Goal: Task Accomplishment & Management: Manage account settings

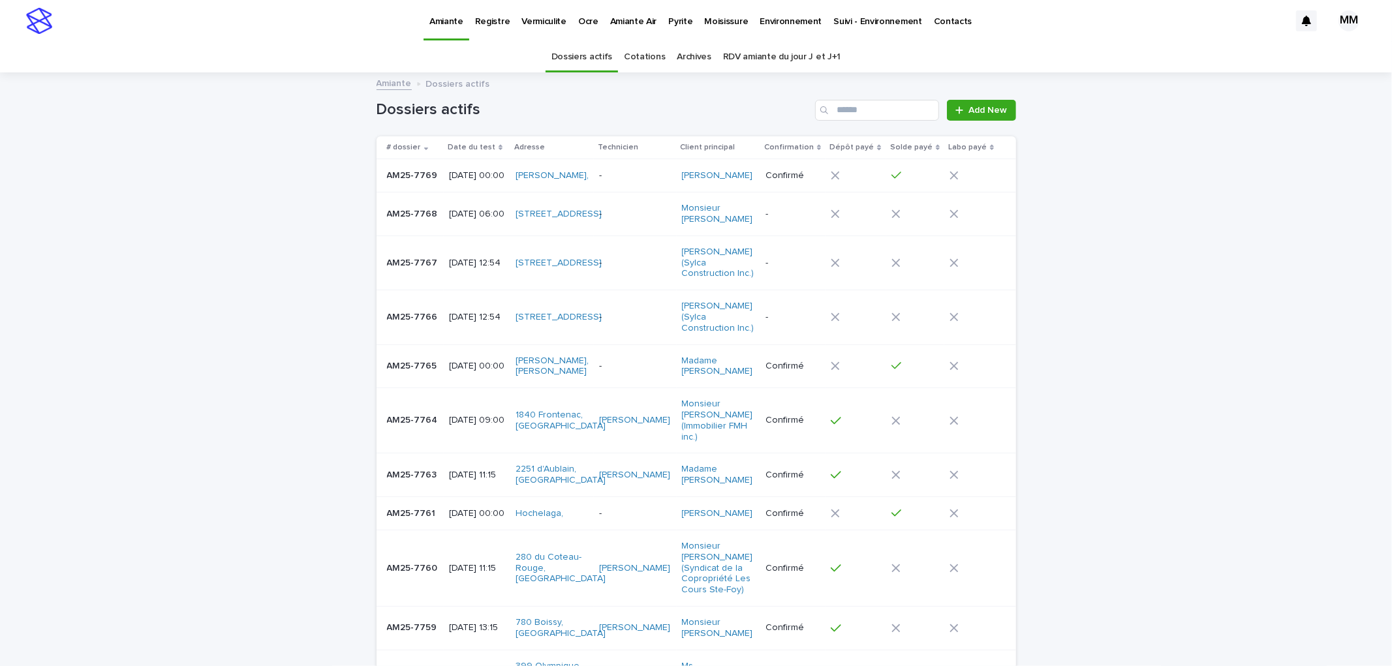
click at [460, 269] on p "[DATE] 12:54" at bounding box center [477, 263] width 56 height 11
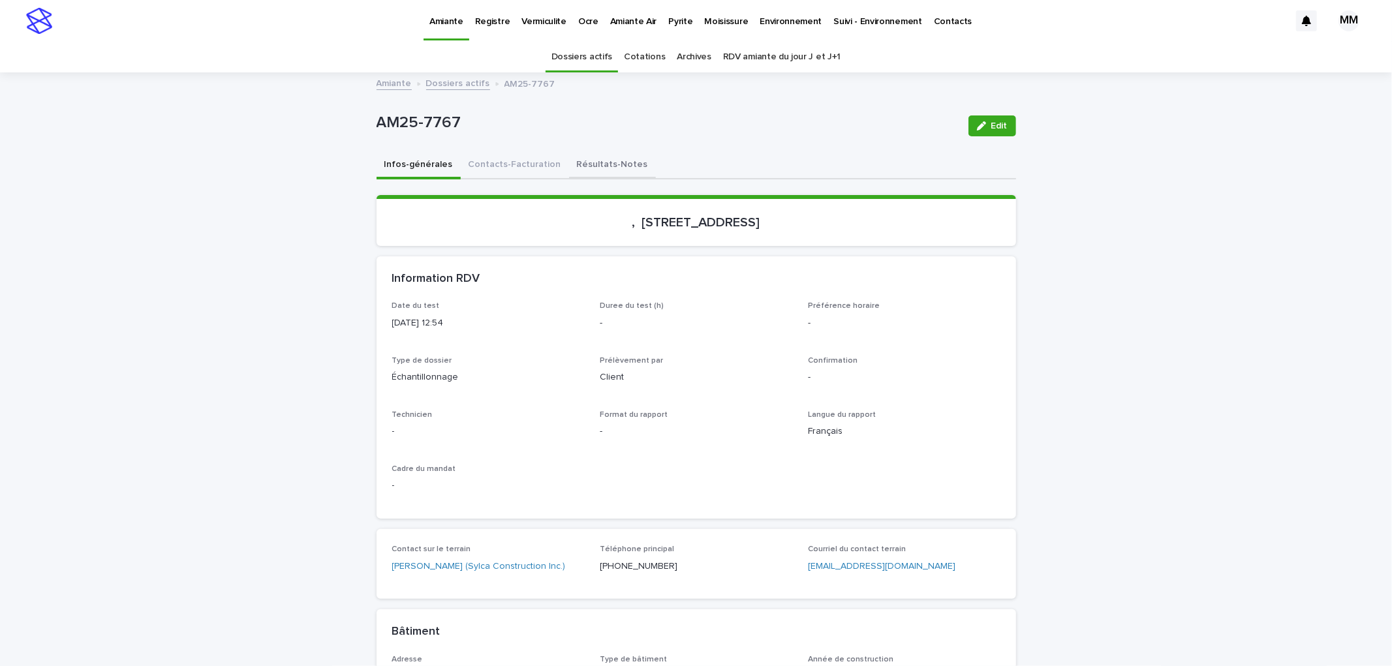
click at [596, 166] on button "Résultats-Notes" at bounding box center [612, 165] width 87 height 27
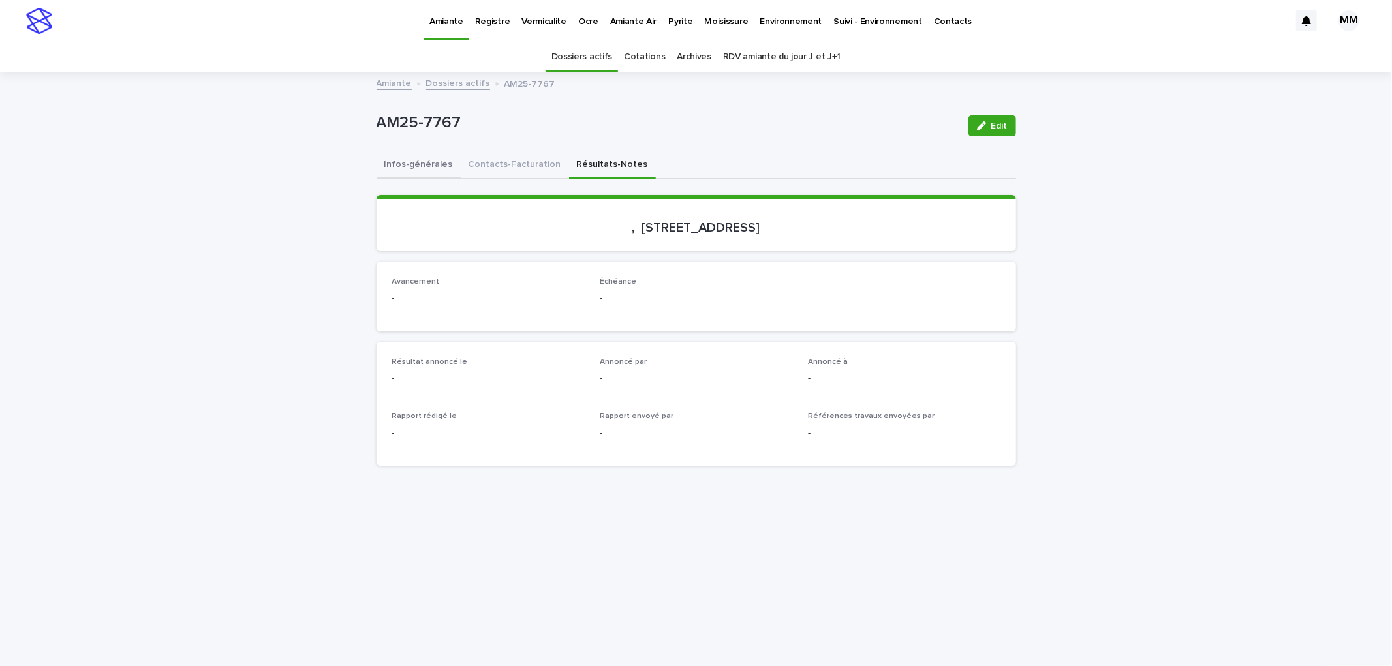
click at [415, 176] on button "Infos-générales" at bounding box center [418, 165] width 84 height 27
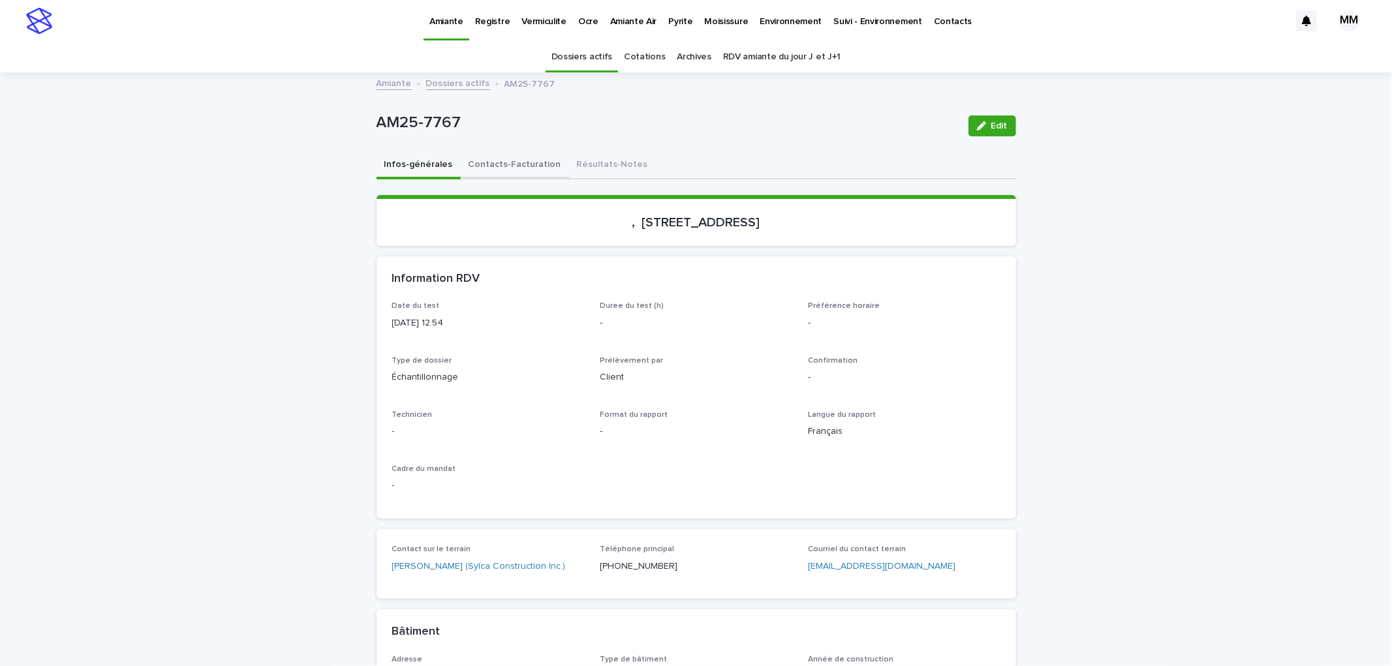
click at [504, 174] on button "Contacts-Facturation" at bounding box center [515, 165] width 108 height 27
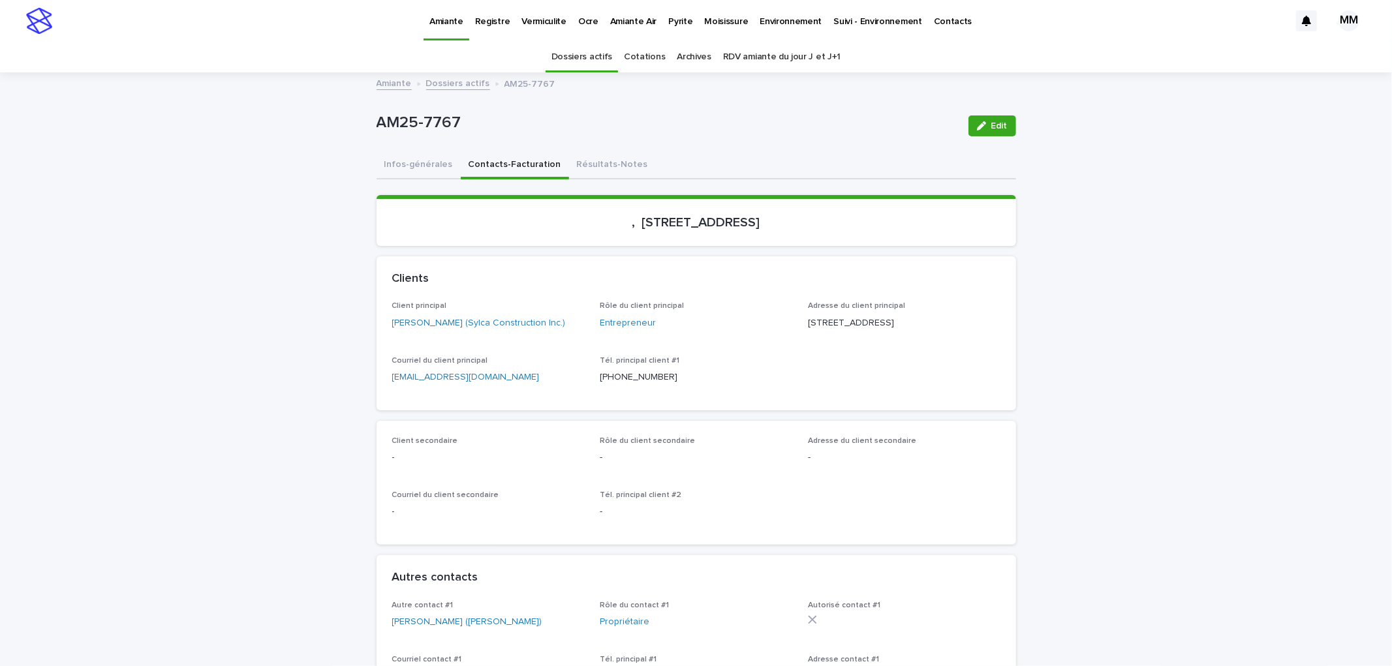
click at [395, 85] on link "Amiante" at bounding box center [393, 82] width 35 height 15
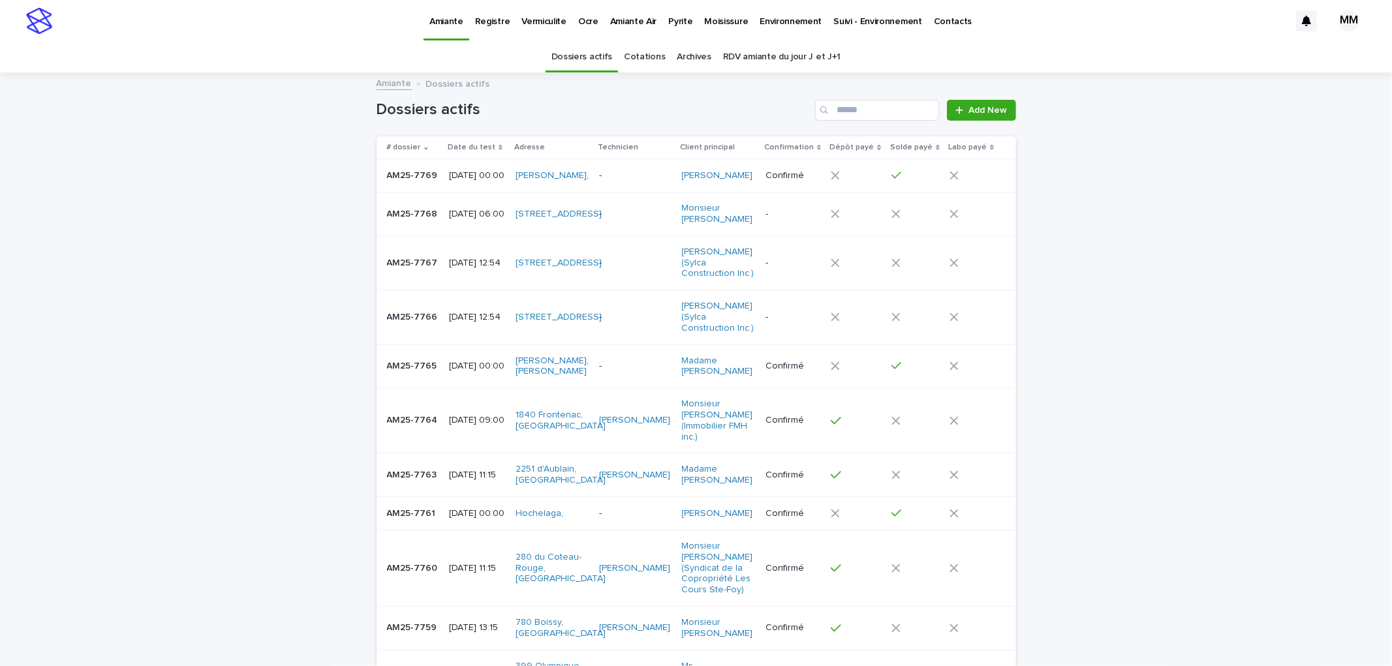
click at [762, 23] on p "Environnement" at bounding box center [790, 13] width 62 height 27
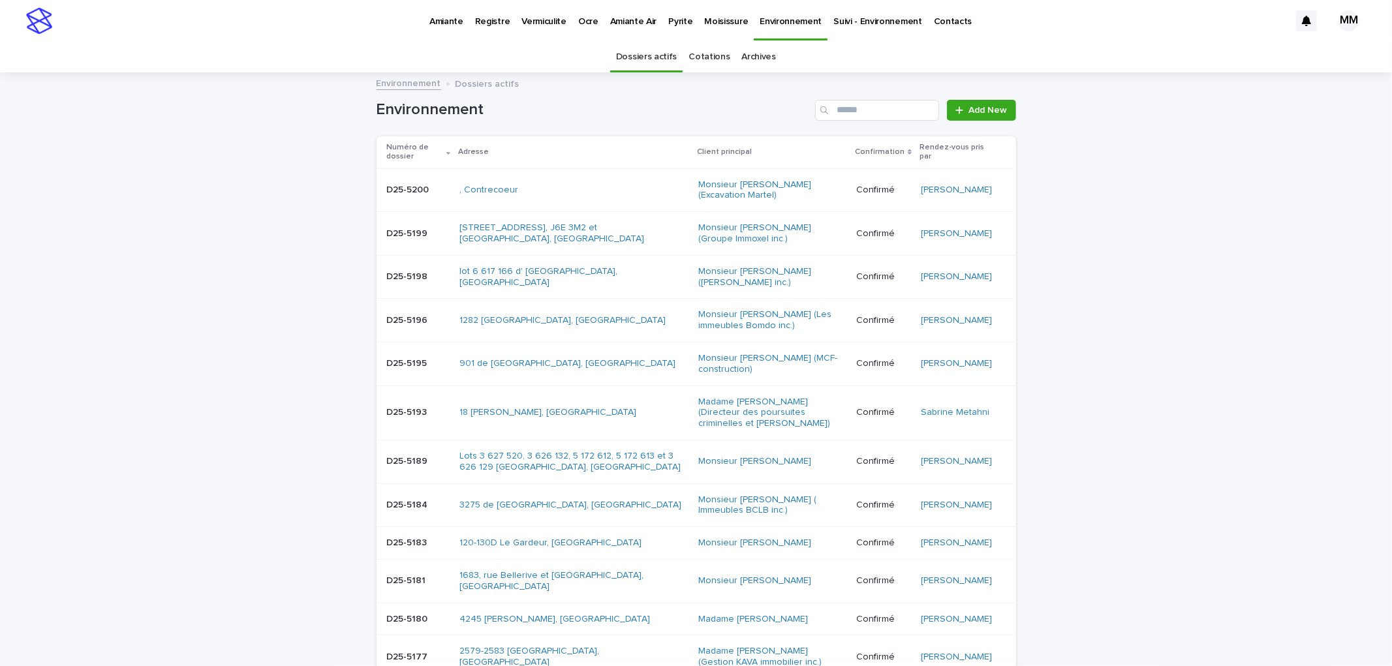
click at [705, 60] on link "Cotations" at bounding box center [708, 57] width 41 height 31
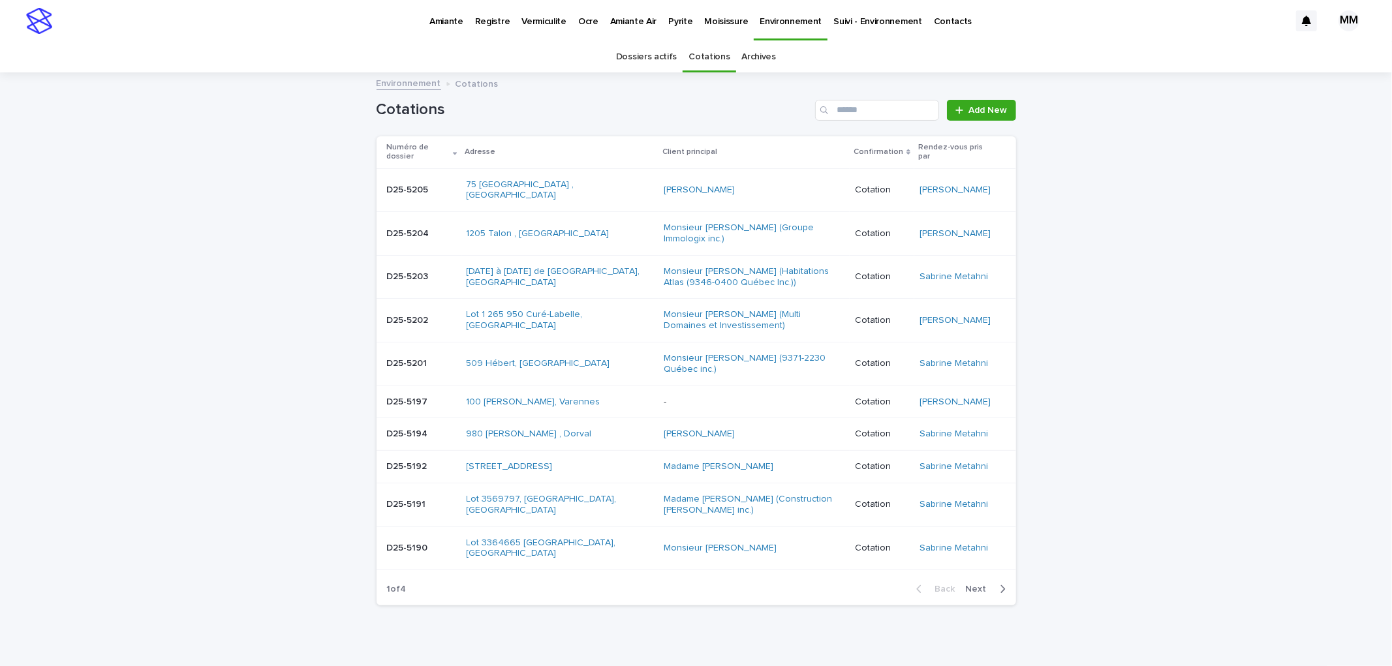
click at [422, 237] on p "D25-5204" at bounding box center [409, 233] width 45 height 14
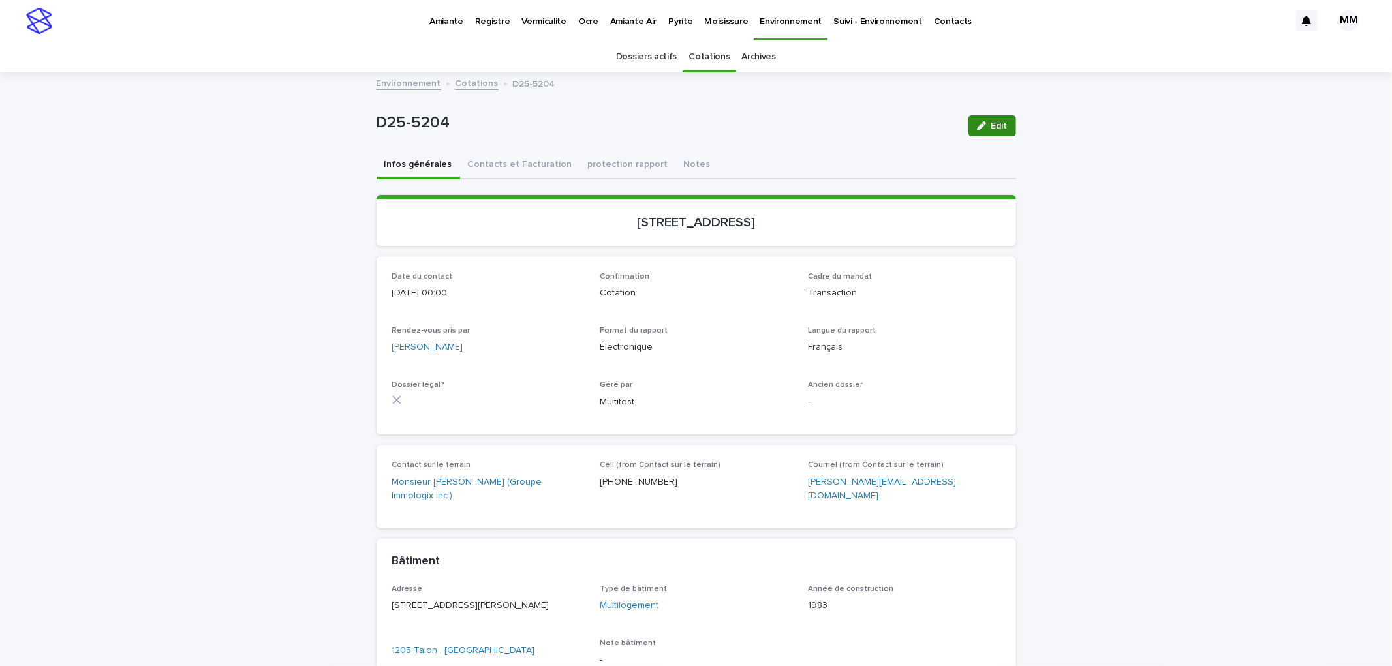
click at [988, 130] on button "Edit" at bounding box center [992, 125] width 48 height 21
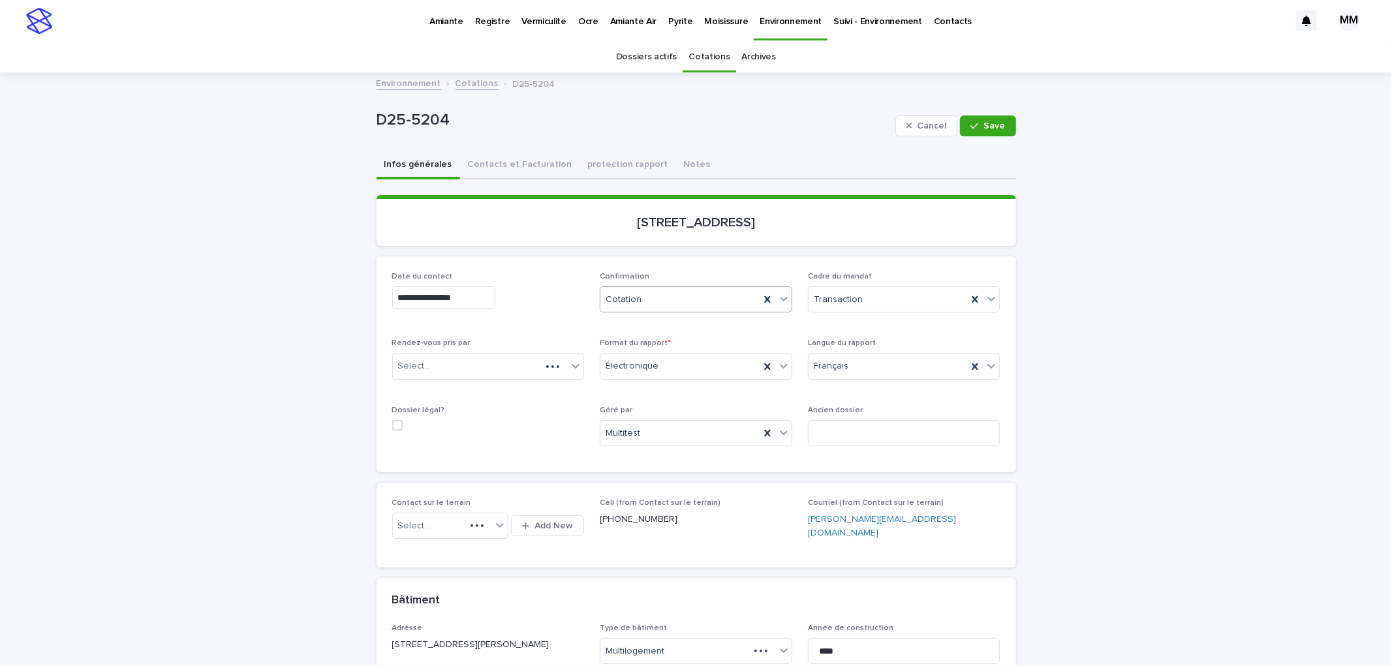
click at [662, 296] on div "Cotation" at bounding box center [679, 300] width 159 height 22
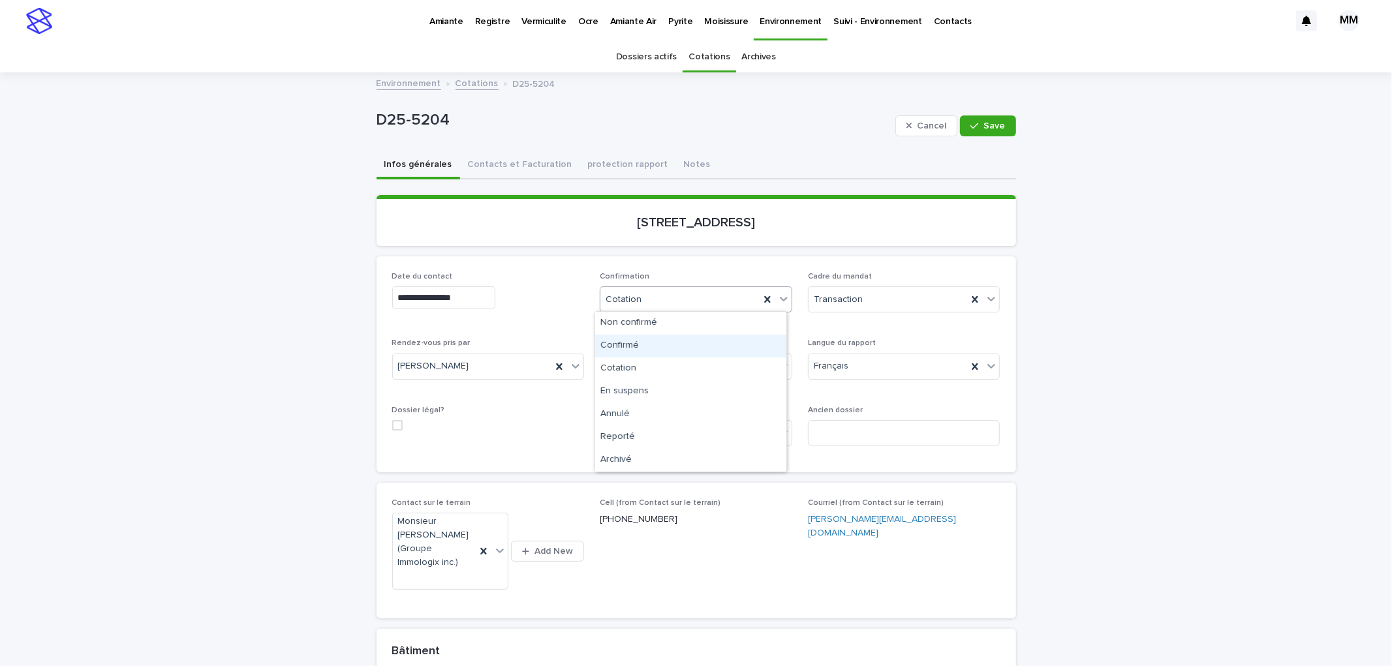
click at [650, 349] on div "Confirmé" at bounding box center [690, 346] width 191 height 23
click at [993, 121] on span "Save" at bounding box center [995, 125] width 22 height 9
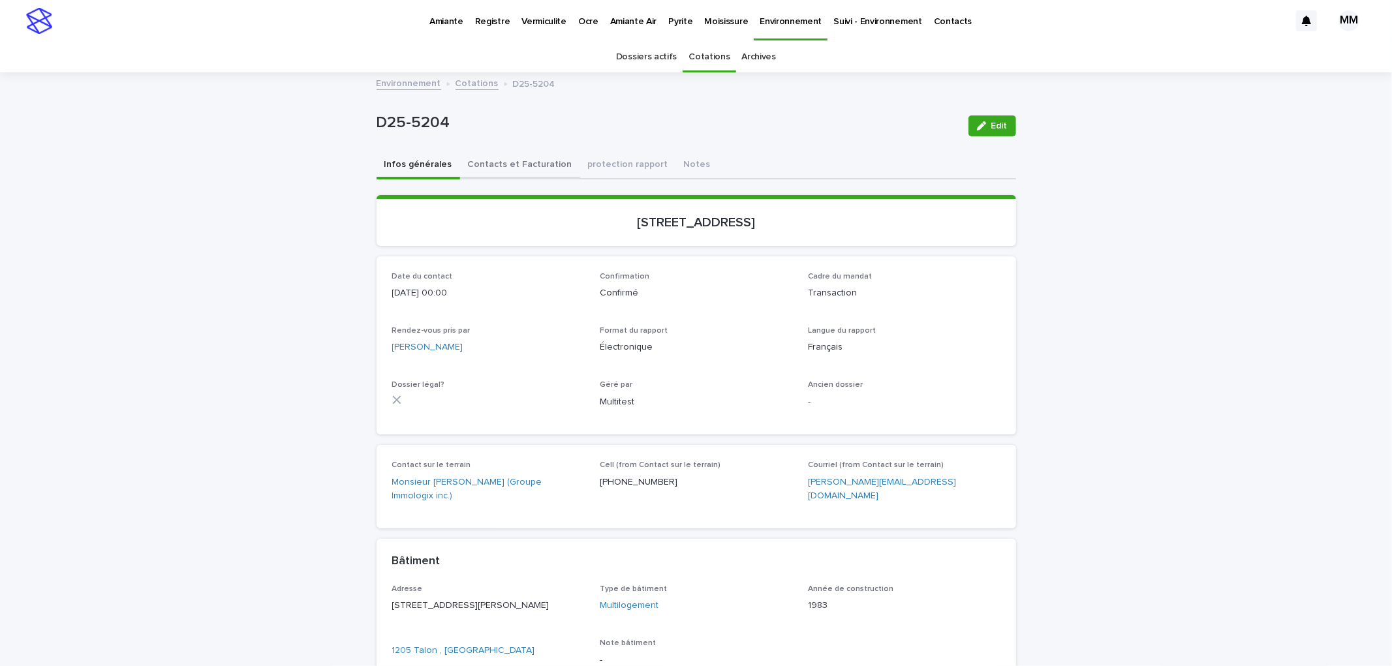
click at [510, 170] on button "Contacts et Facturation" at bounding box center [520, 165] width 120 height 27
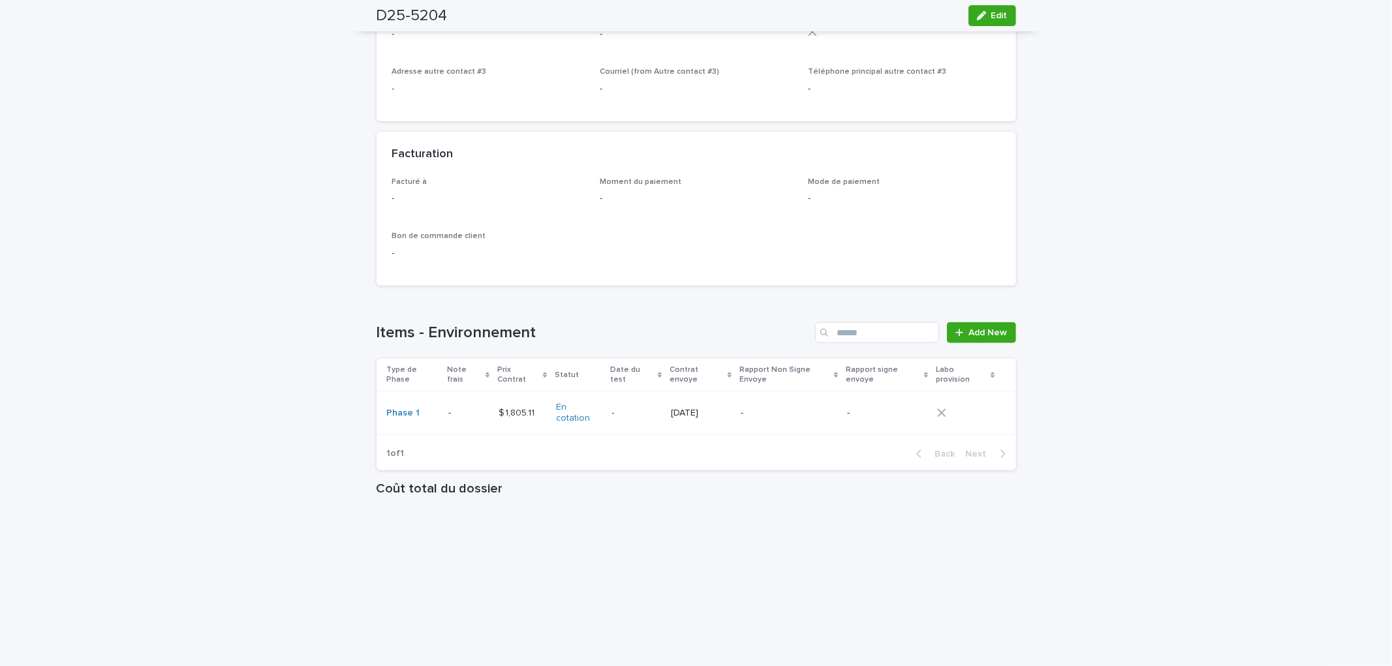
scroll to position [982, 0]
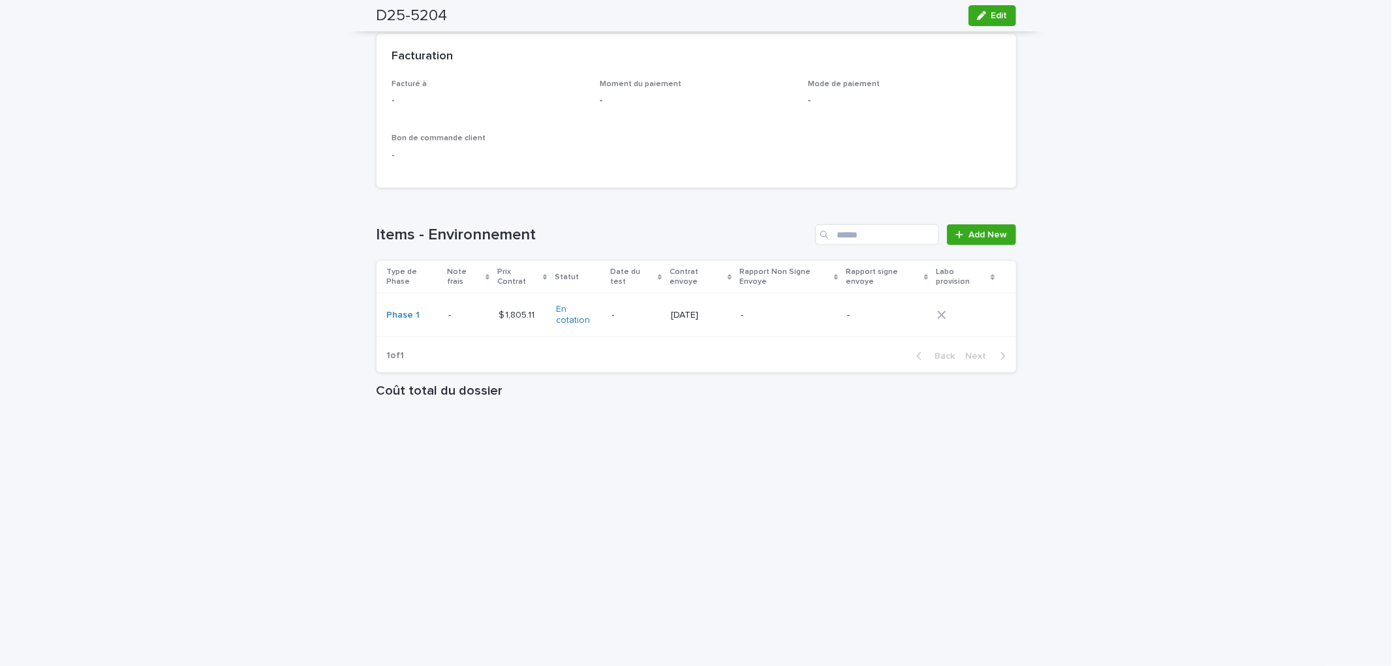
click at [799, 310] on p "-" at bounding box center [788, 315] width 96 height 11
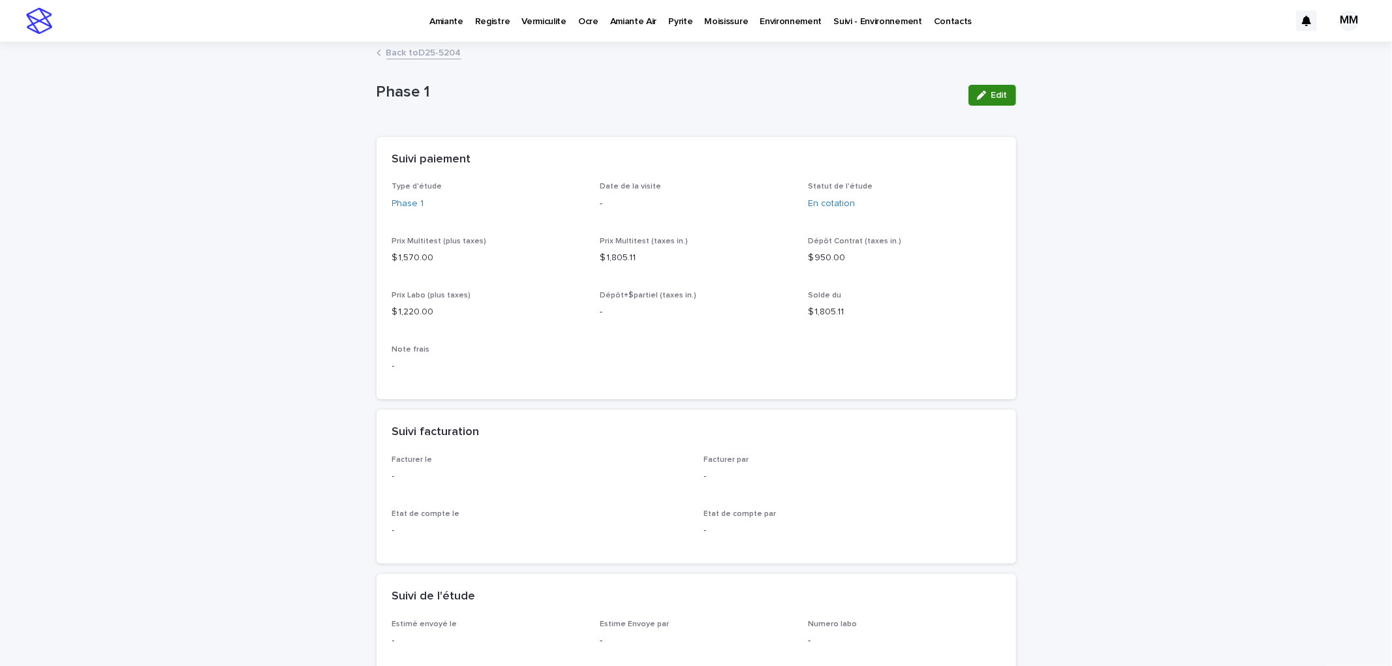
click at [991, 96] on span "Edit" at bounding box center [999, 95] width 16 height 9
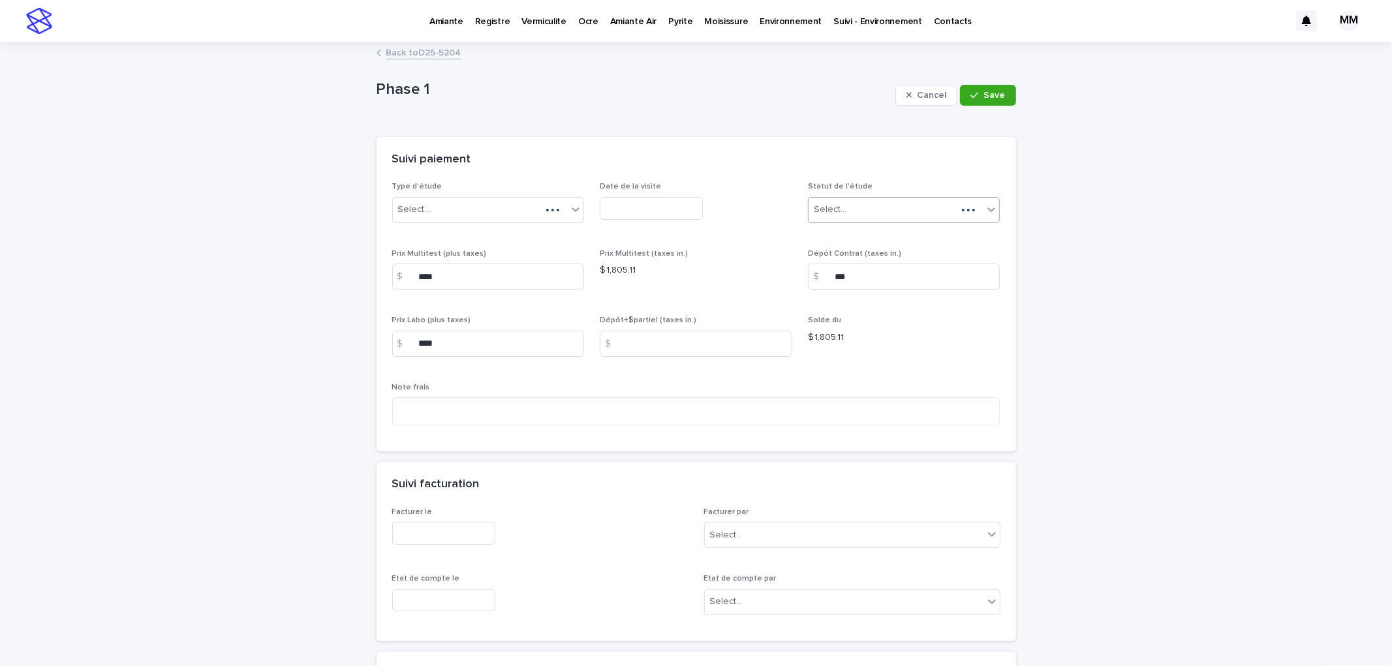
click at [891, 207] on div "Select..." at bounding box center [882, 210] width 149 height 22
click at [850, 275] on div "‼ Signé" at bounding box center [898, 280] width 191 height 23
click at [999, 93] on span "Save" at bounding box center [995, 95] width 22 height 9
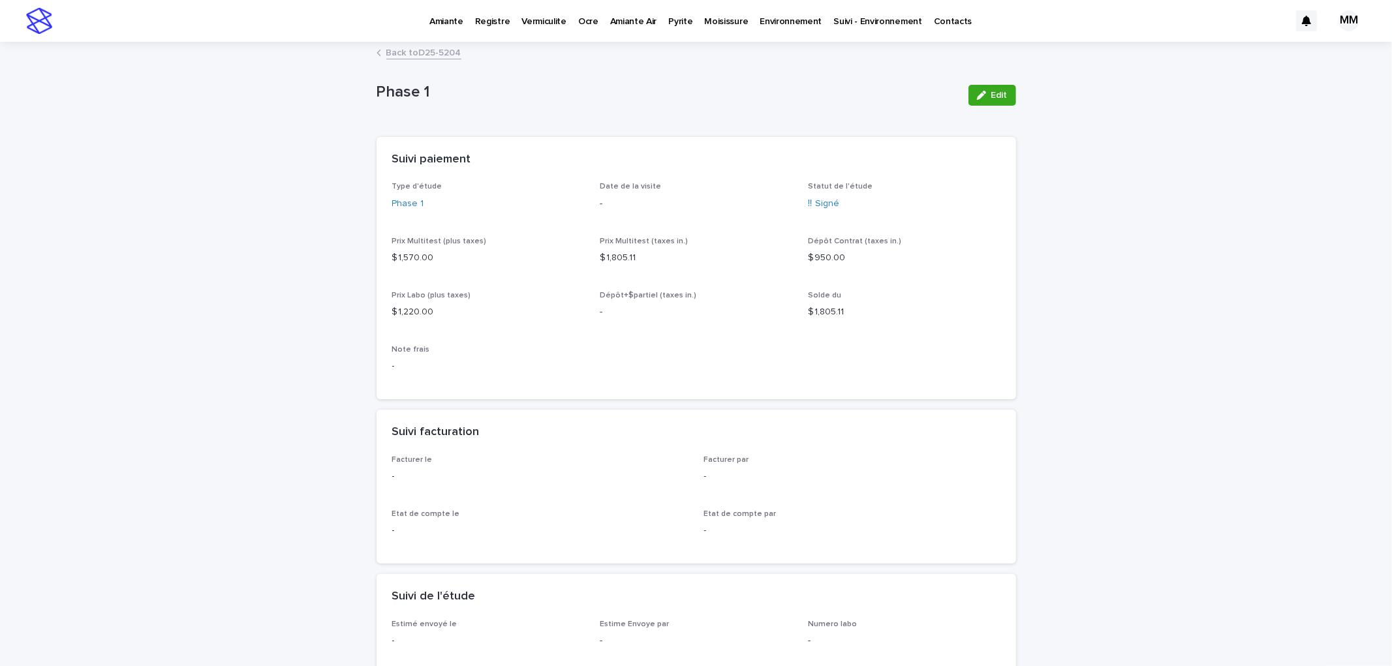
click at [421, 59] on link "Back to D25-5204" at bounding box center [423, 51] width 75 height 15
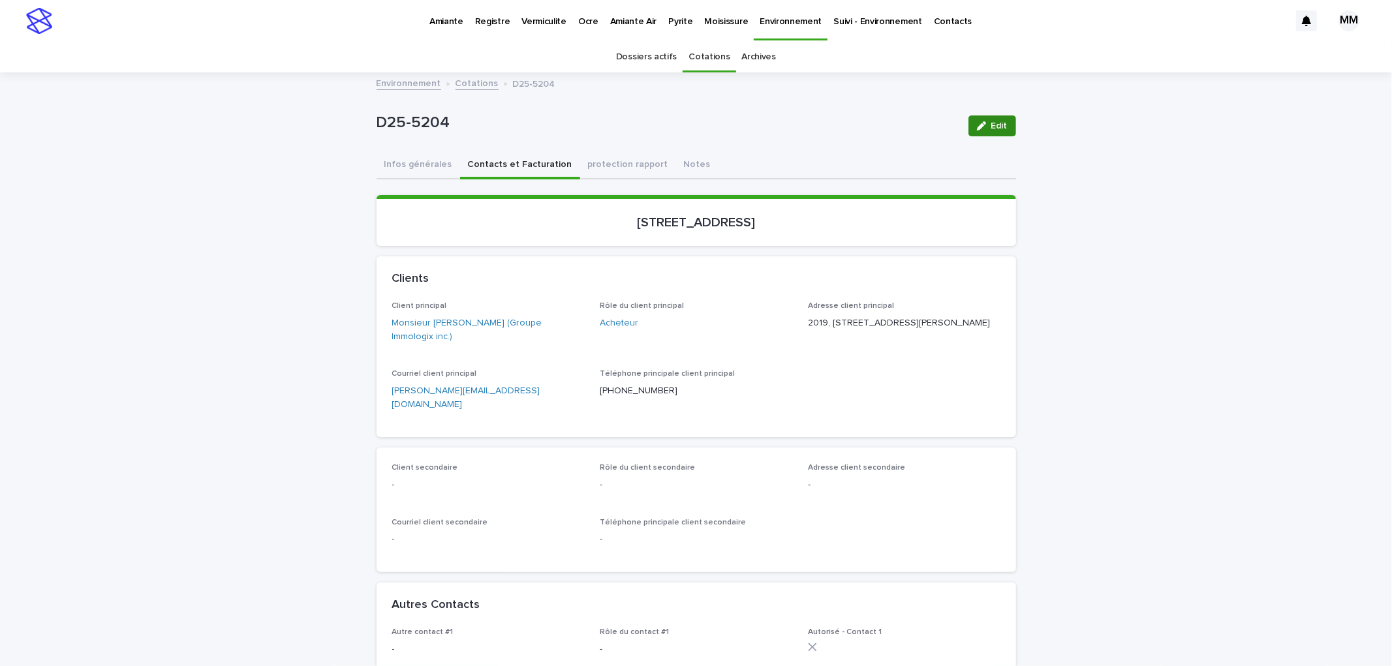
click at [998, 121] on span "Edit" at bounding box center [999, 125] width 16 height 9
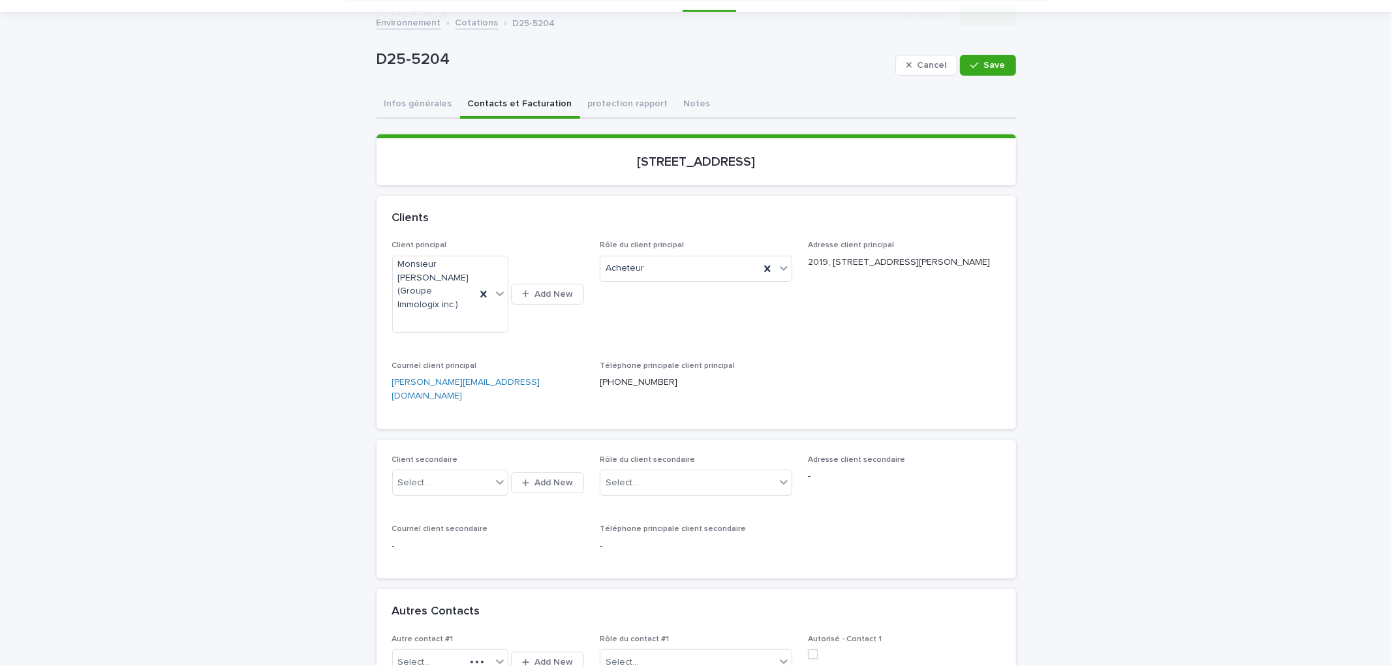
scroll to position [217, 0]
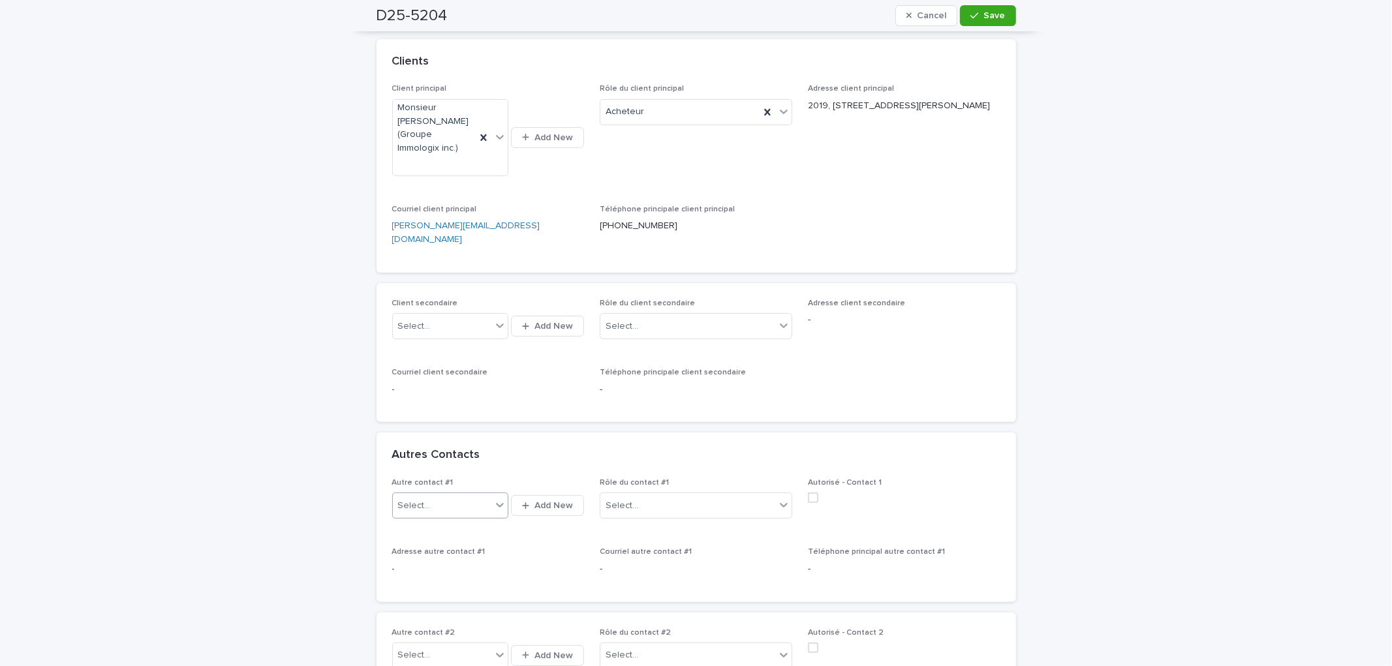
click at [442, 495] on div "Select..." at bounding box center [442, 506] width 99 height 22
type input "*******"
click at [470, 501] on div "Madame Annie Vigeant (Proprio Direct)" at bounding box center [444, 502] width 115 height 23
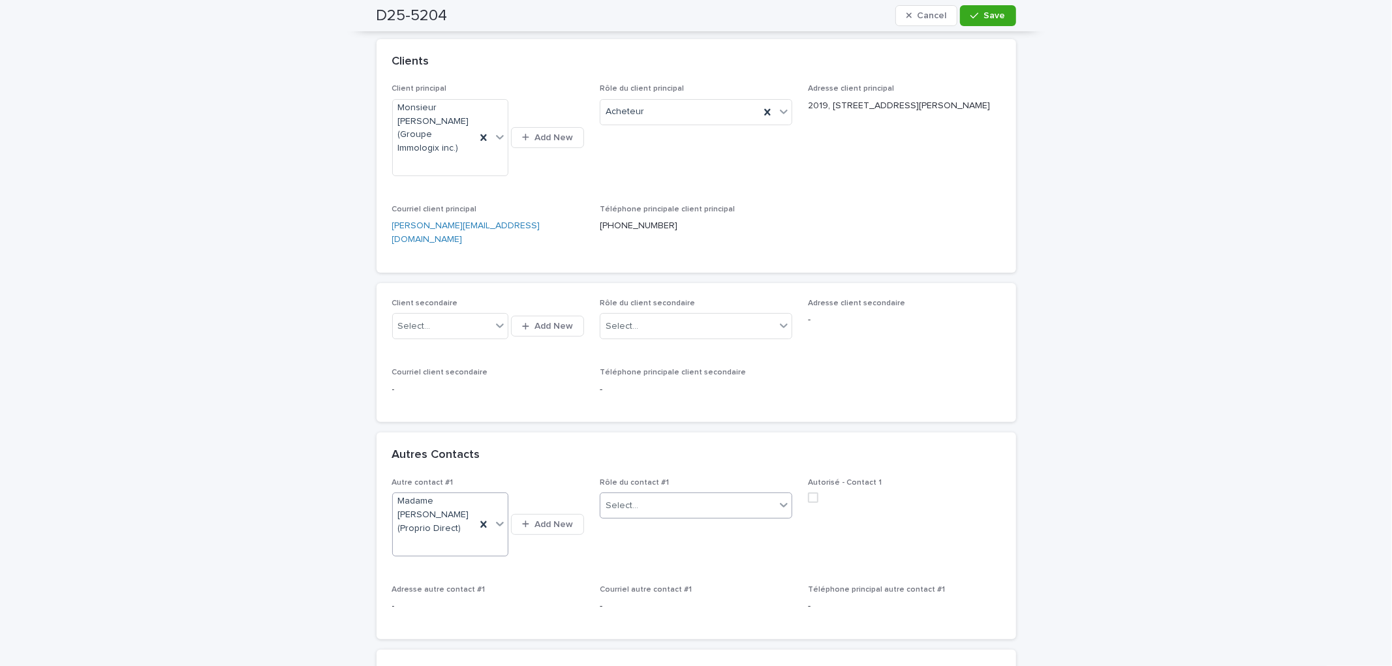
click at [667, 495] on div "Select..." at bounding box center [687, 506] width 175 height 22
click at [666, 622] on div "Courtier inscripteur" at bounding box center [690, 616] width 191 height 23
click at [984, 11] on span "Save" at bounding box center [995, 15] width 22 height 9
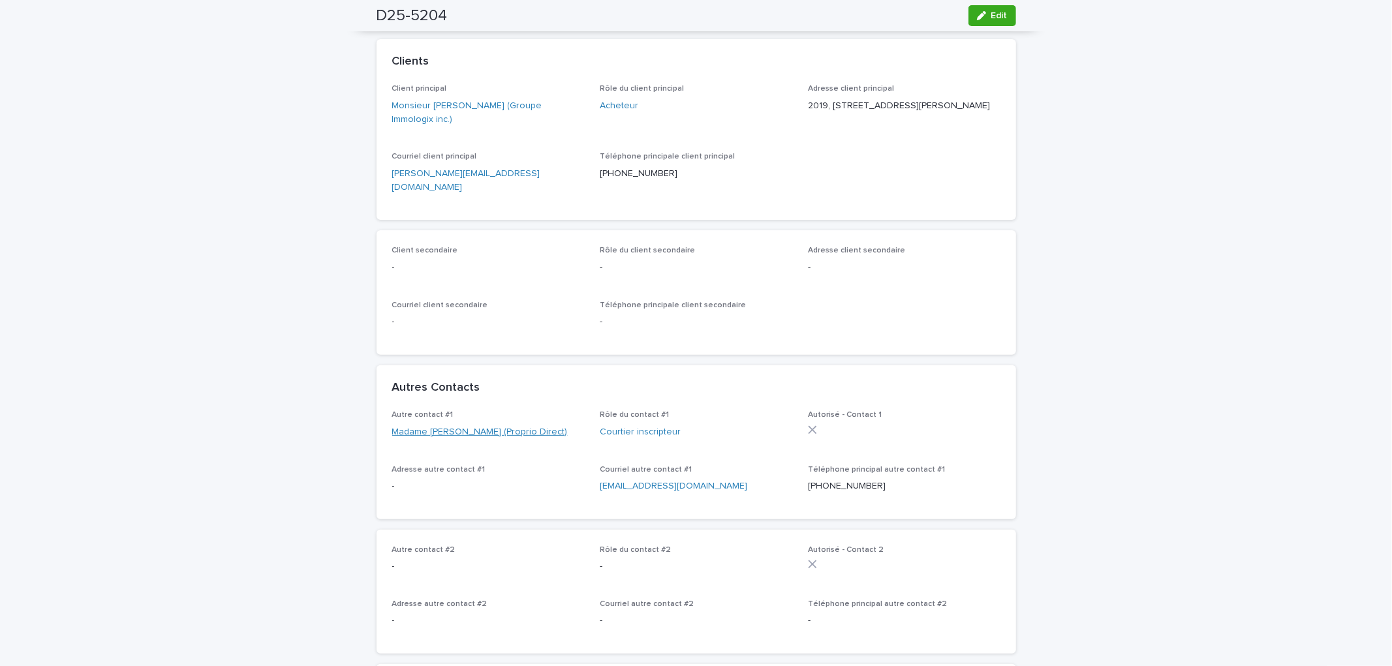
click at [532, 425] on link "Madame Annie Vigeant (Proprio Direct)" at bounding box center [479, 432] width 175 height 14
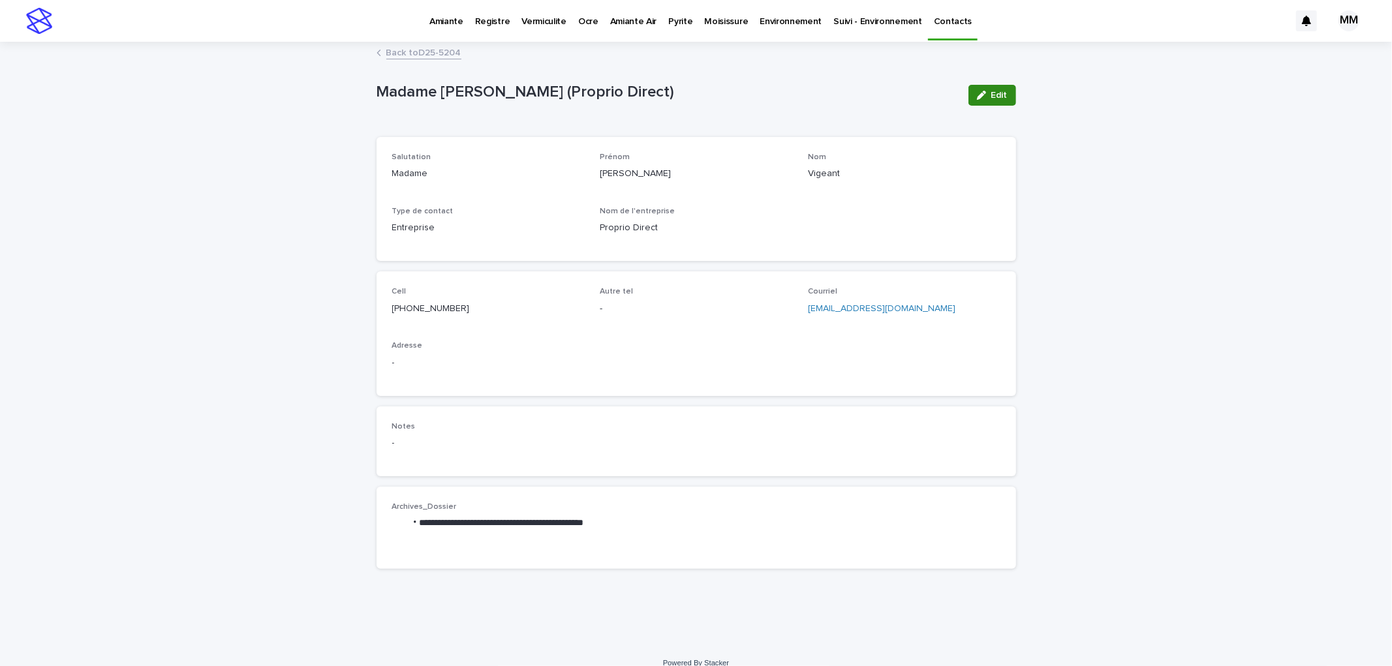
click at [983, 99] on div "button" at bounding box center [984, 95] width 14 height 9
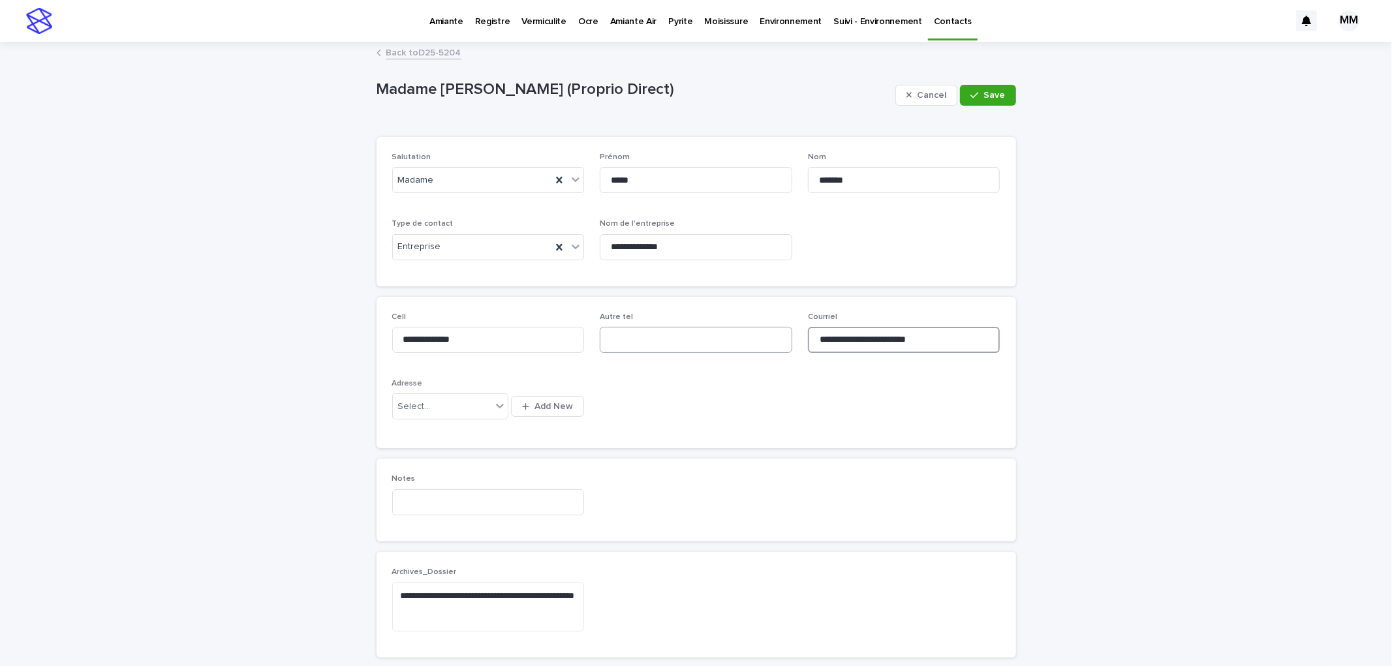
drag, startPoint x: 956, startPoint y: 337, endPoint x: 780, endPoint y: 339, distance: 176.2
click at [780, 339] on div "**********" at bounding box center [696, 372] width 608 height 121
paste input "****"
type input "**********"
click at [976, 98] on div "button" at bounding box center [976, 95] width 13 height 9
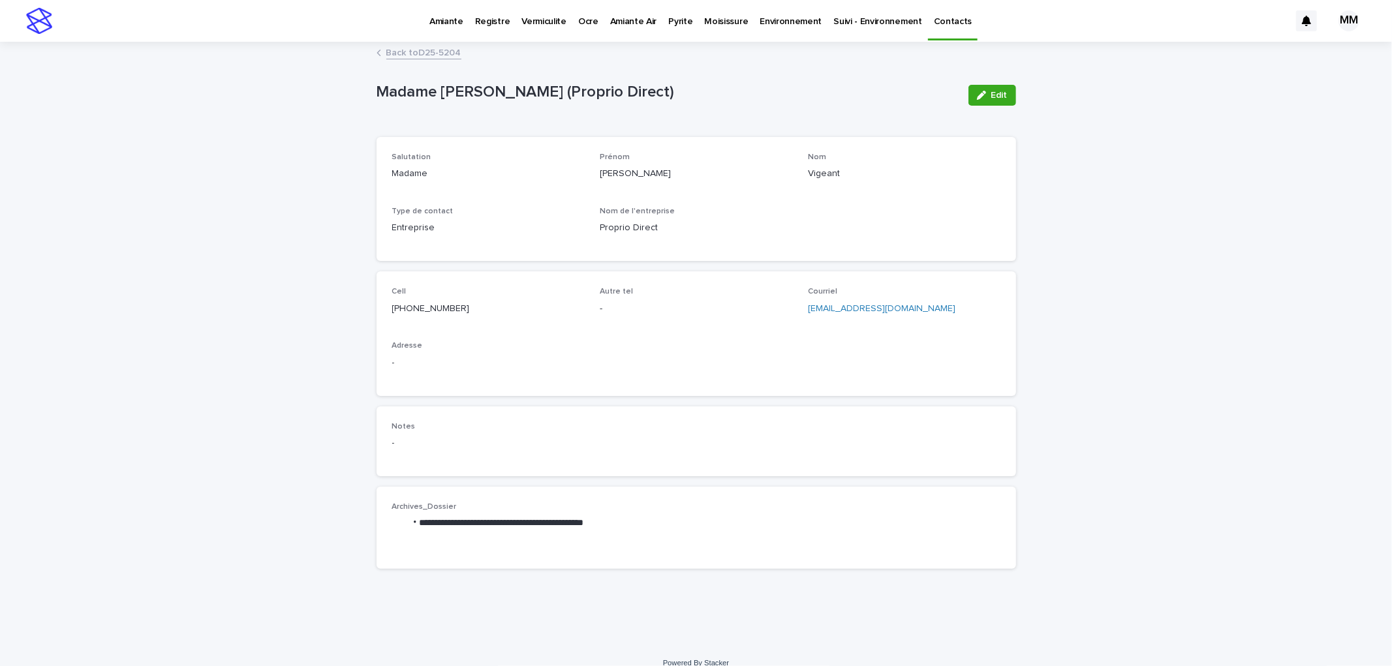
click at [393, 50] on link "Back to D25-5204" at bounding box center [423, 51] width 75 height 15
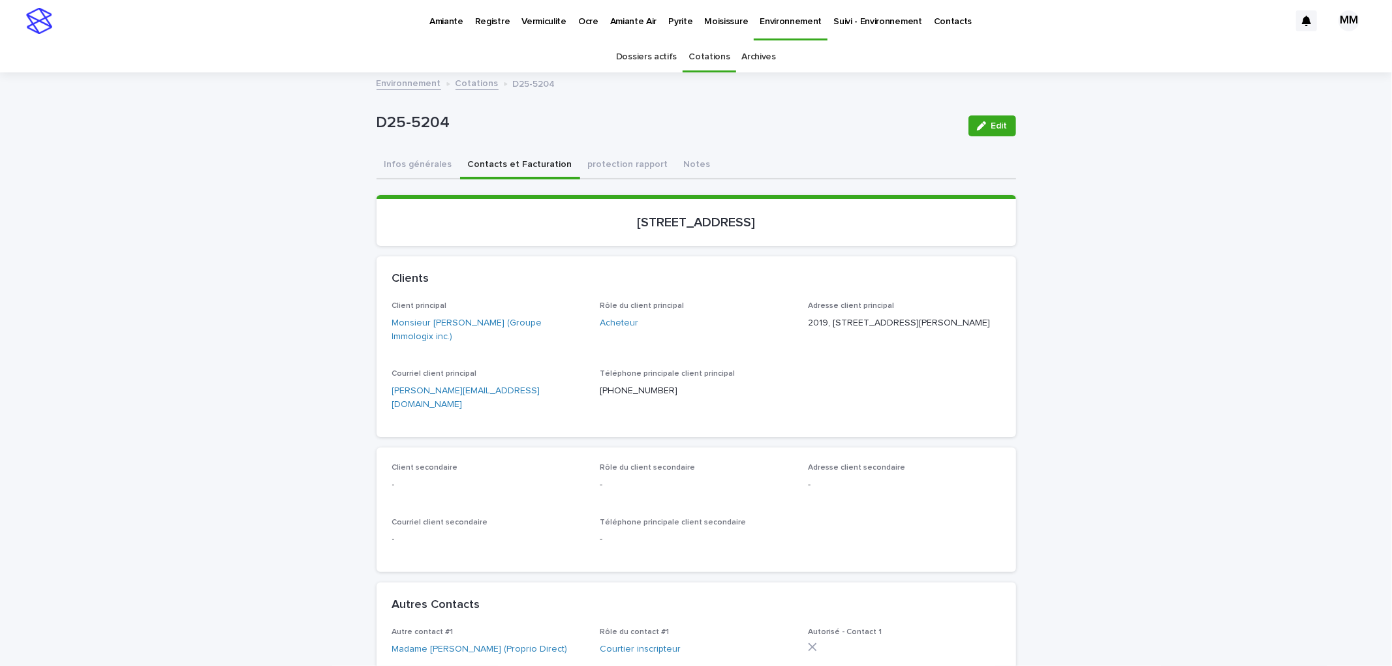
drag, startPoint x: 403, startPoint y: 157, endPoint x: 1042, endPoint y: 147, distance: 639.4
click at [403, 158] on button "Infos générales" at bounding box center [418, 165] width 84 height 27
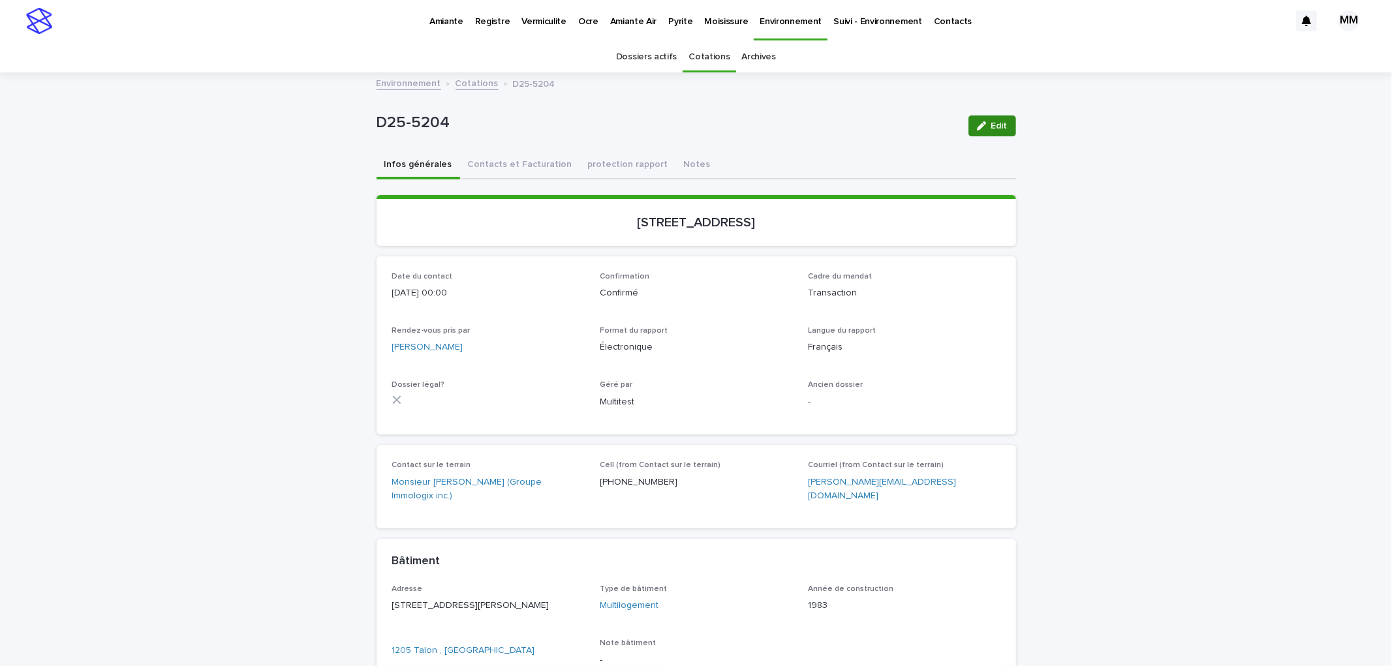
click at [1003, 121] on button "Edit" at bounding box center [992, 125] width 48 height 21
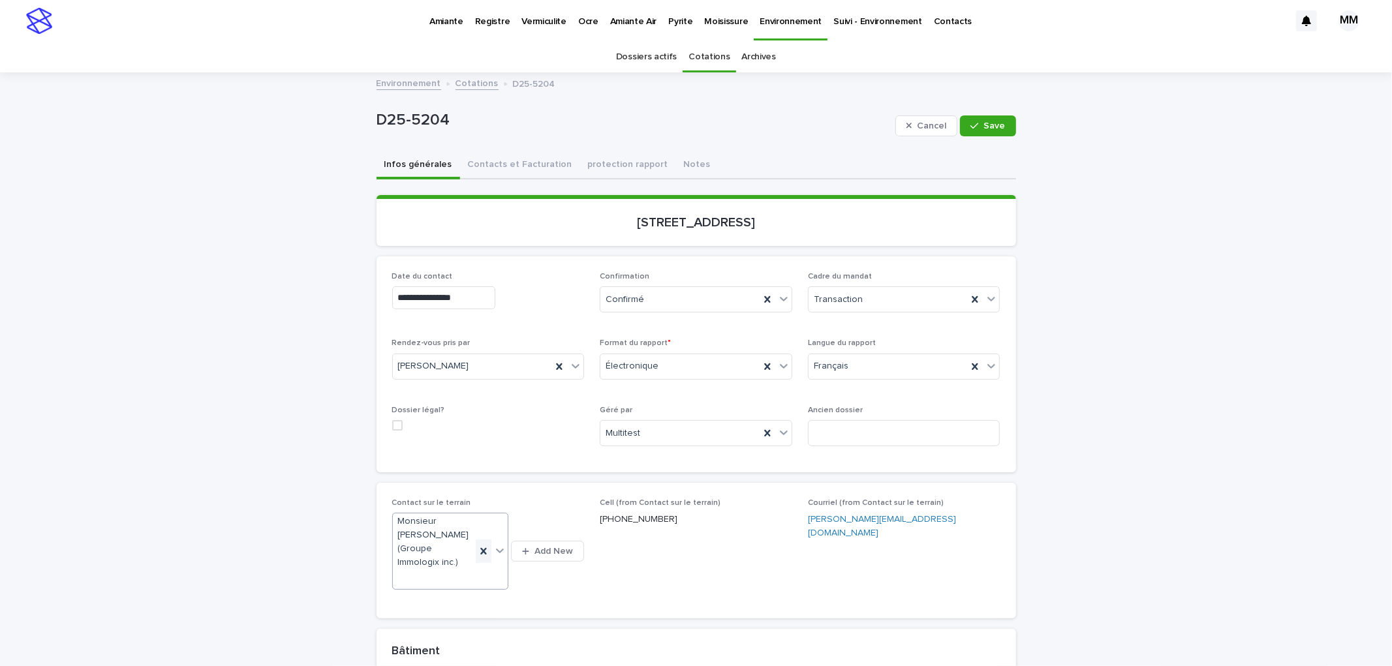
click at [480, 548] on icon at bounding box center [483, 551] width 6 height 7
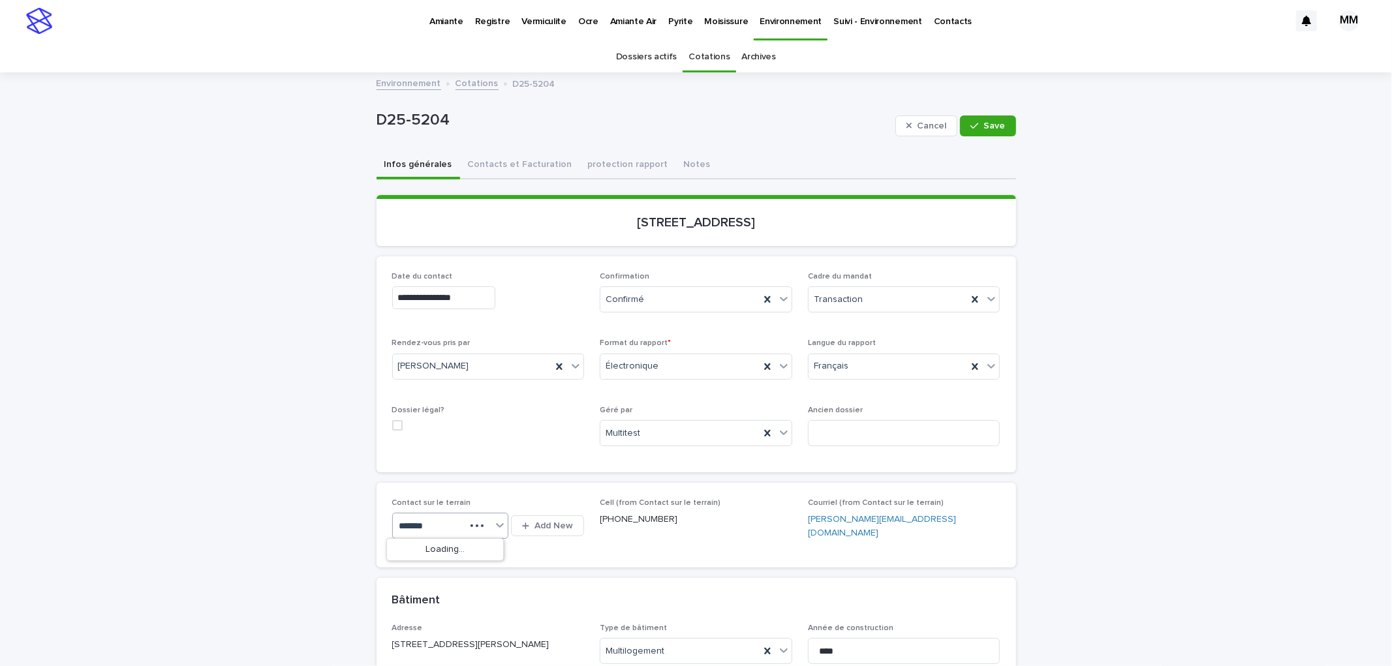
type input "********"
click at [450, 551] on div "Madame Annie Vigeant (Proprio Direct)" at bounding box center [444, 550] width 115 height 23
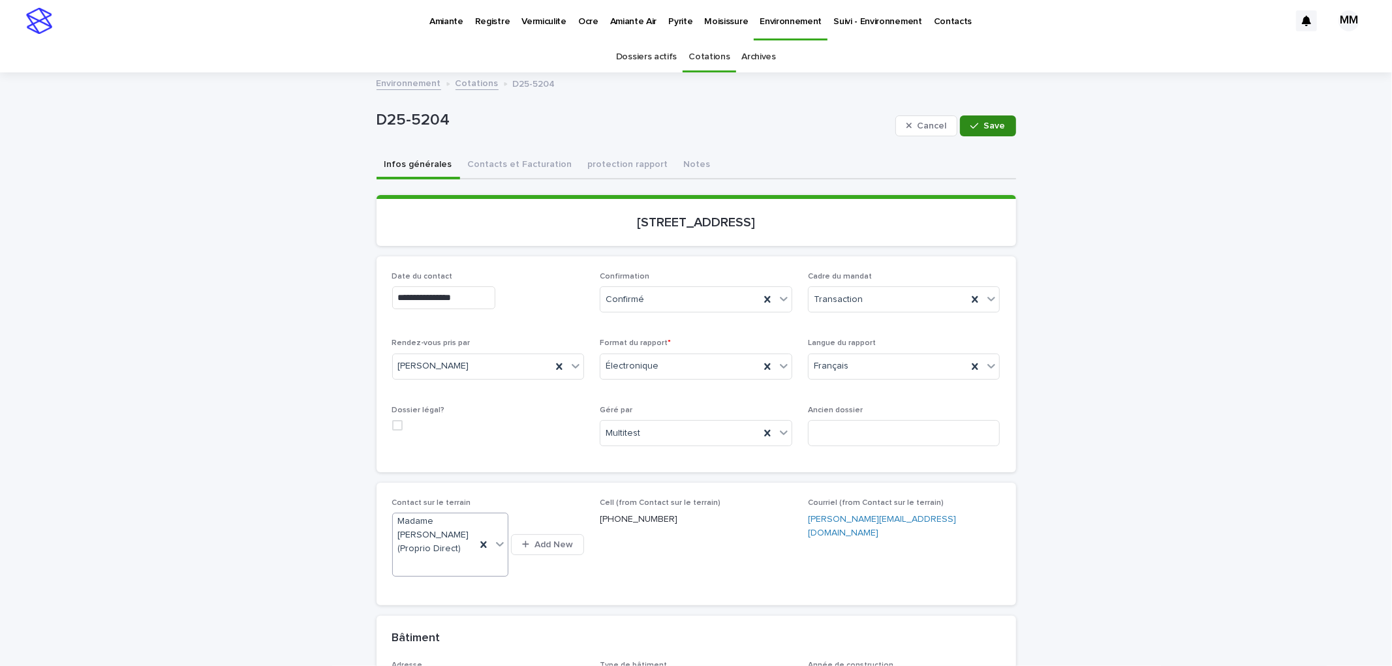
click at [977, 129] on button "Save" at bounding box center [987, 125] width 55 height 21
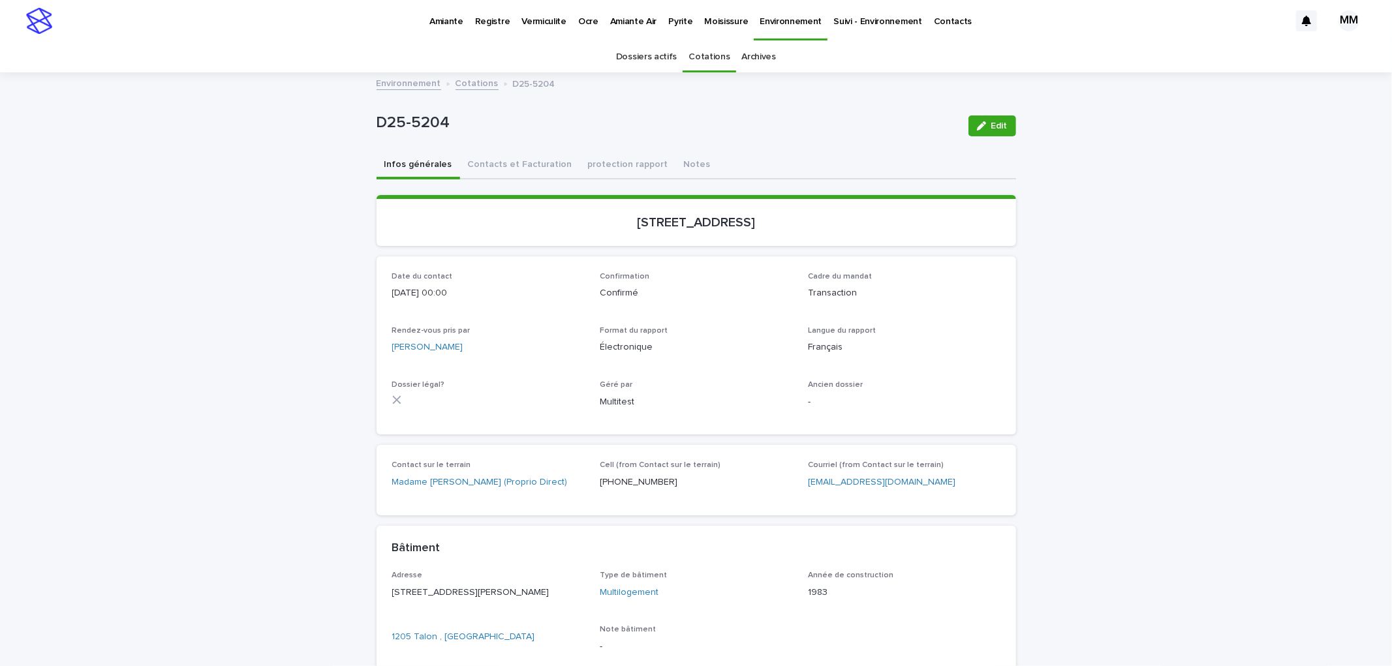
click at [459, 10] on p "Amiante" at bounding box center [446, 13] width 34 height 27
